Goal: Task Accomplishment & Management: Manage account settings

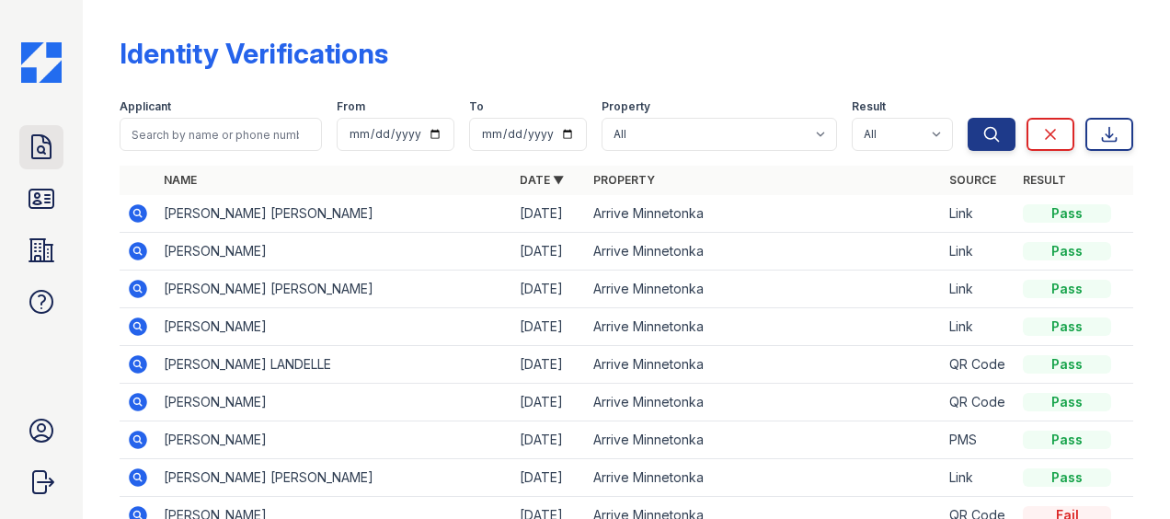
click at [32, 152] on icon at bounding box center [41, 146] width 18 height 23
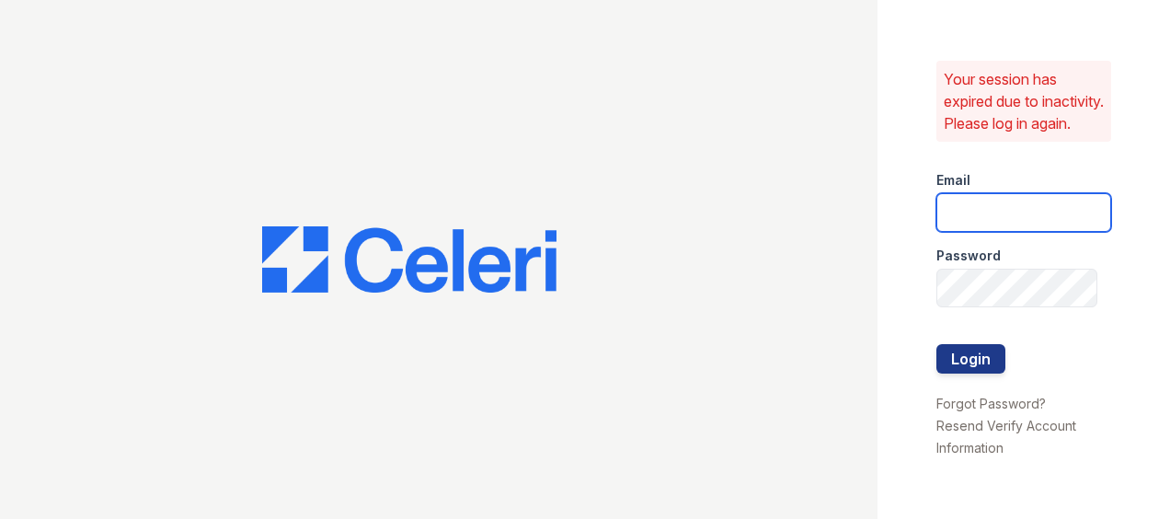
click at [958, 232] on input "email" at bounding box center [1023, 212] width 175 height 39
type input "[EMAIL_ADDRESS][DOMAIN_NAME]"
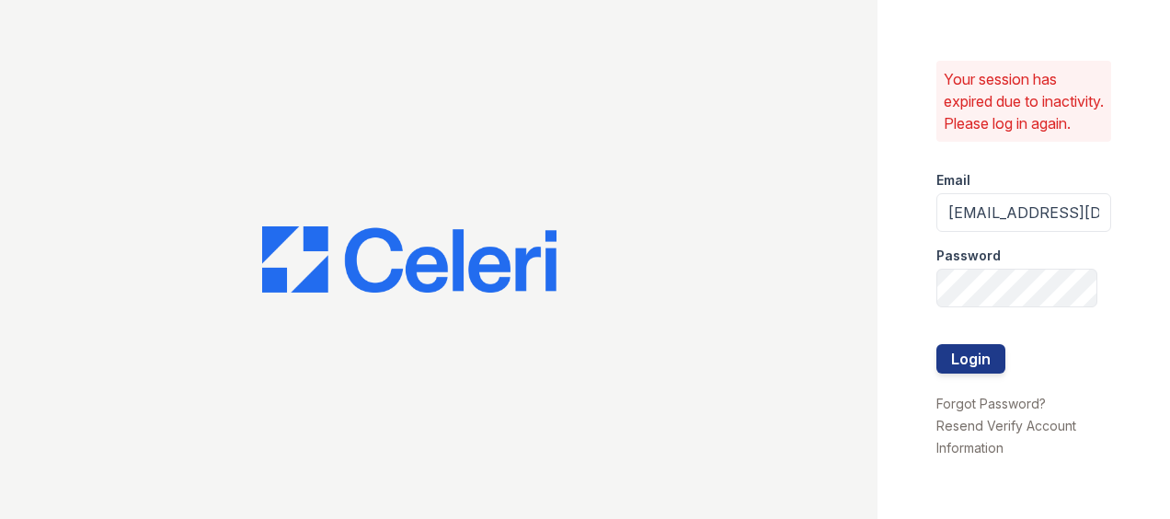
click at [976, 265] on label "Password" at bounding box center [968, 255] width 64 height 18
click at [978, 268] on div "Password" at bounding box center [1023, 250] width 175 height 37
click at [951, 373] on button "Login" at bounding box center [970, 358] width 69 height 29
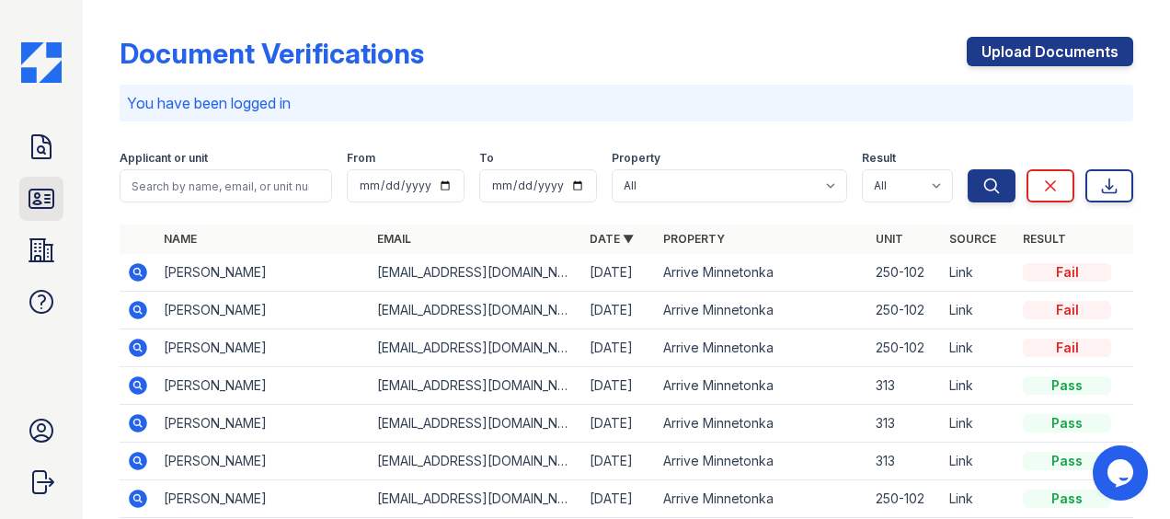
click at [34, 206] on icon at bounding box center [41, 198] width 29 height 29
